Goal: Information Seeking & Learning: Learn about a topic

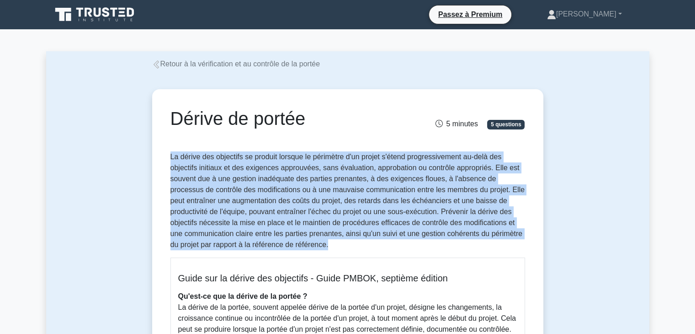
drag, startPoint x: 168, startPoint y: 157, endPoint x: 344, endPoint y: 247, distance: 197.4
copy font "La dérive des objectifs se produit lorsque le périmètre d'un projet s'étend pro…"
